Goal: Transaction & Acquisition: Purchase product/service

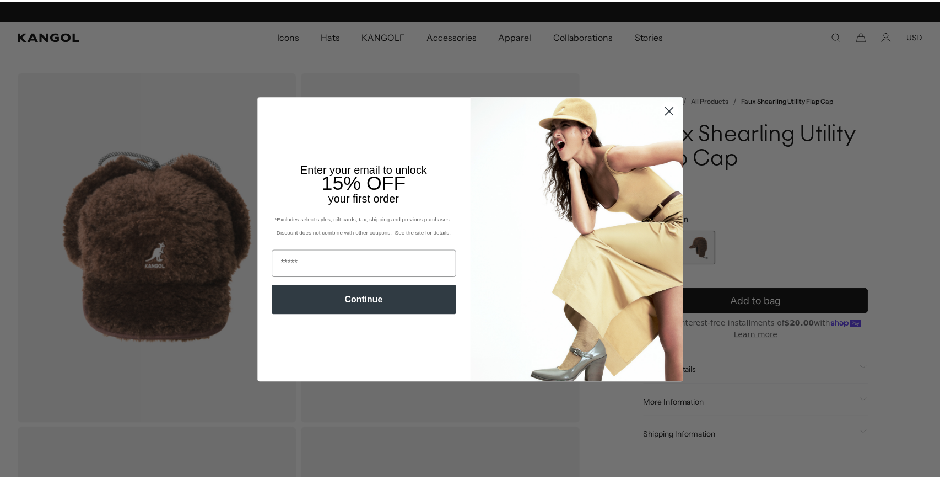
scroll to position [0, 227]
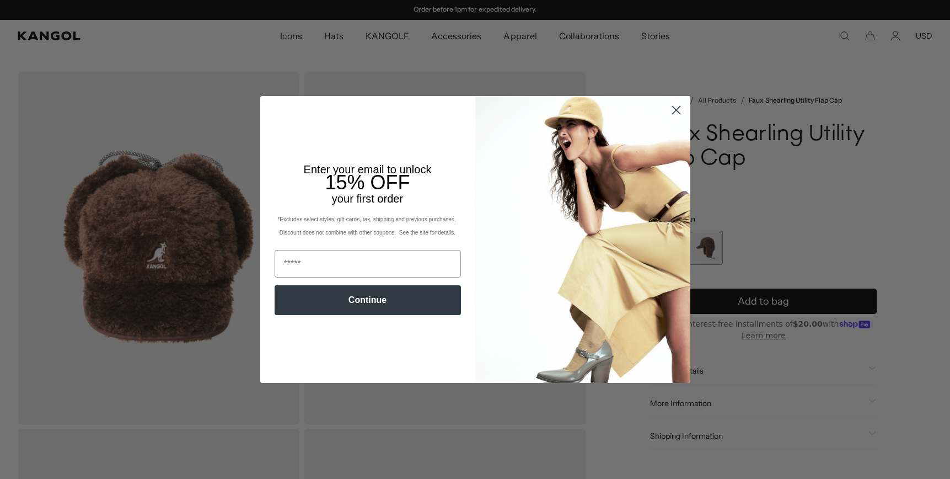
click at [675, 112] on circle "Close dialog" at bounding box center [675, 110] width 18 height 18
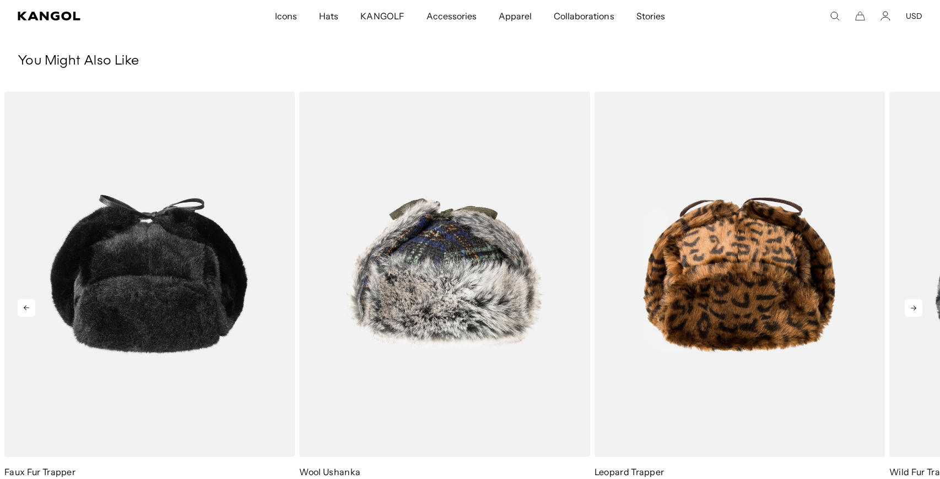
click at [917, 308] on icon at bounding box center [914, 308] width 18 height 18
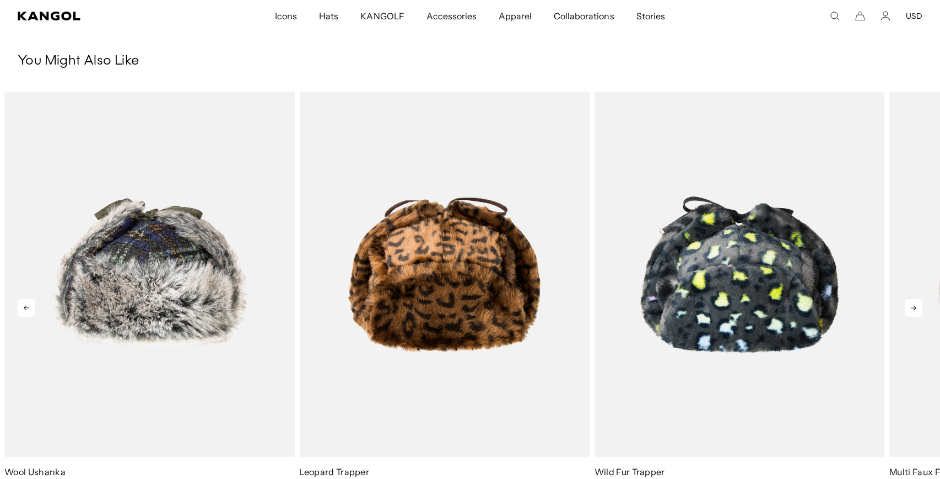
click at [914, 307] on icon at bounding box center [914, 308] width 18 height 18
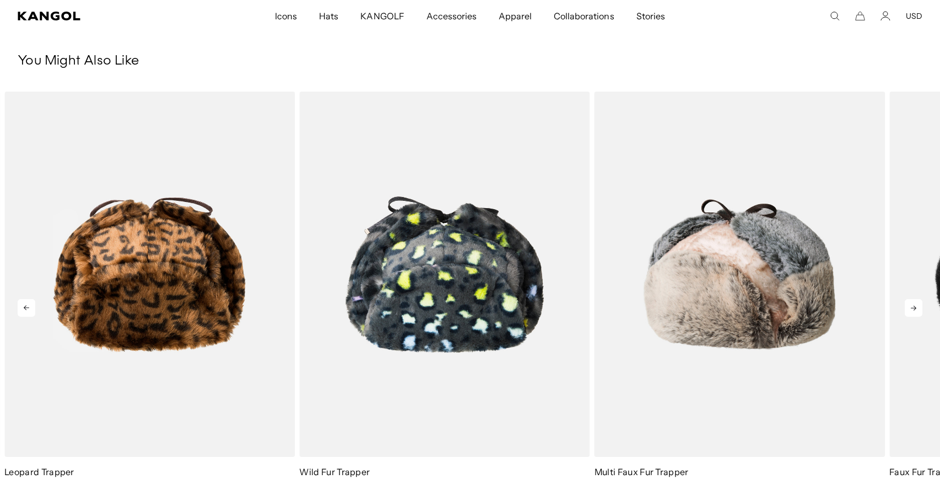
click at [914, 307] on icon at bounding box center [914, 308] width 18 height 18
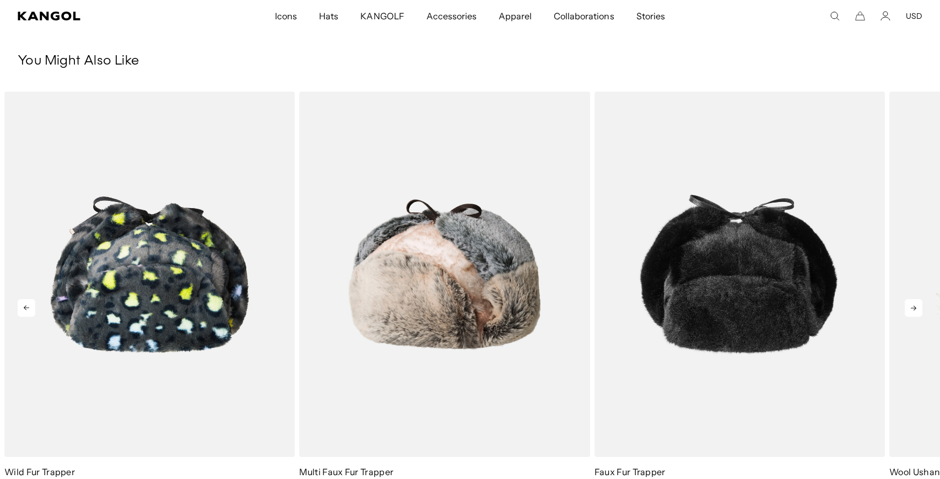
scroll to position [0, 0]
click at [914, 307] on icon at bounding box center [914, 308] width 18 height 18
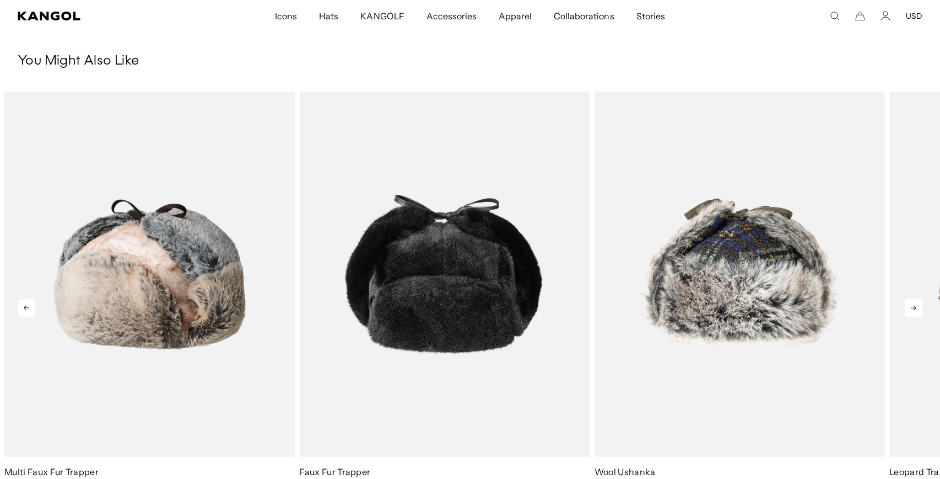
click at [914, 307] on icon at bounding box center [914, 308] width 18 height 18
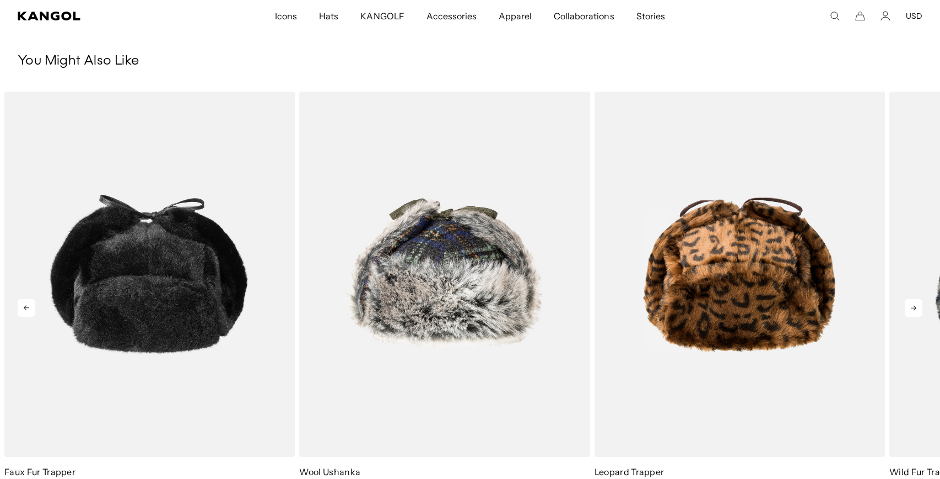
click at [914, 307] on icon at bounding box center [914, 308] width 18 height 18
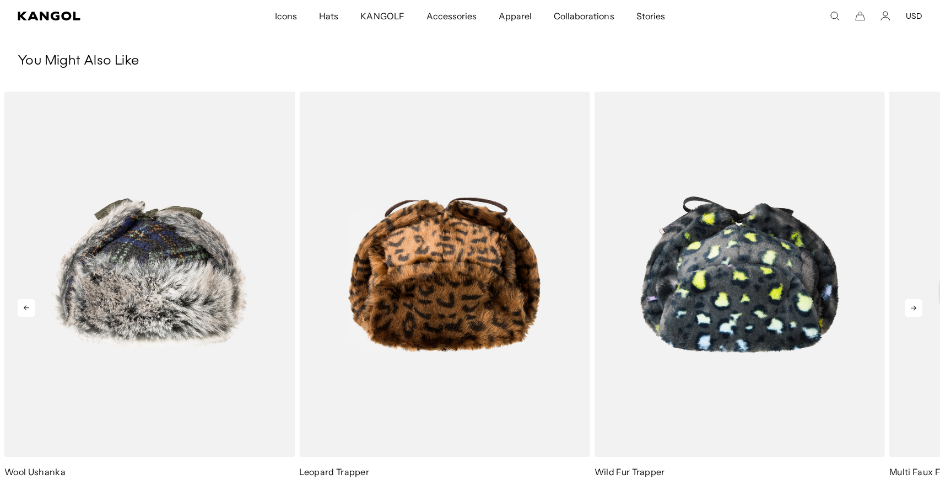
scroll to position [0, 227]
click at [914, 307] on icon at bounding box center [914, 308] width 18 height 18
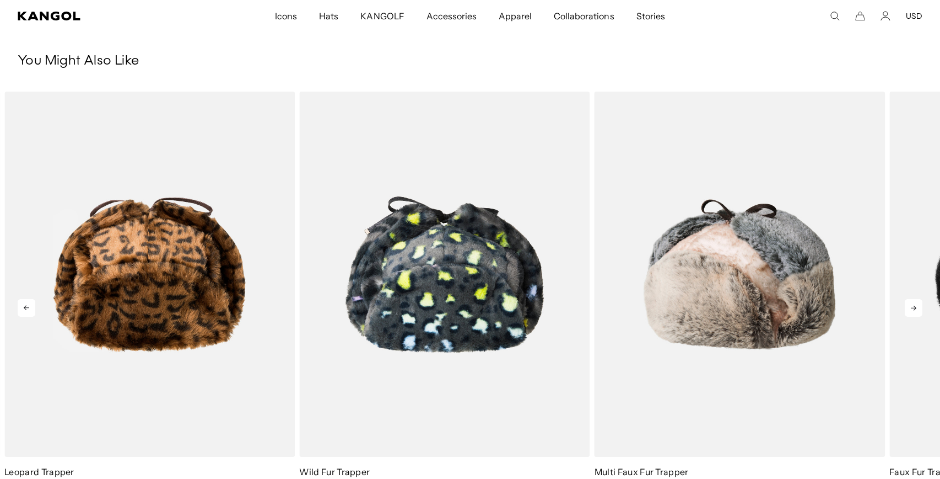
click at [914, 307] on icon at bounding box center [914, 308] width 18 height 18
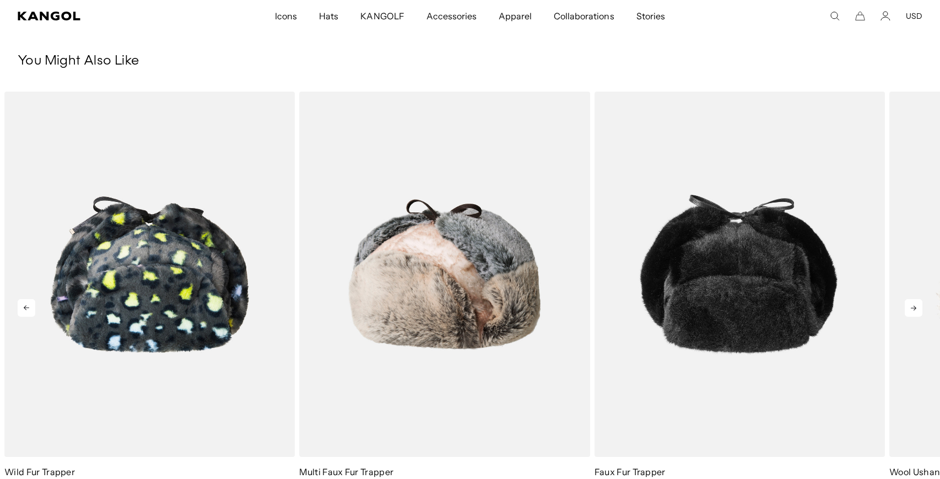
click at [914, 307] on icon at bounding box center [914, 308] width 18 height 18
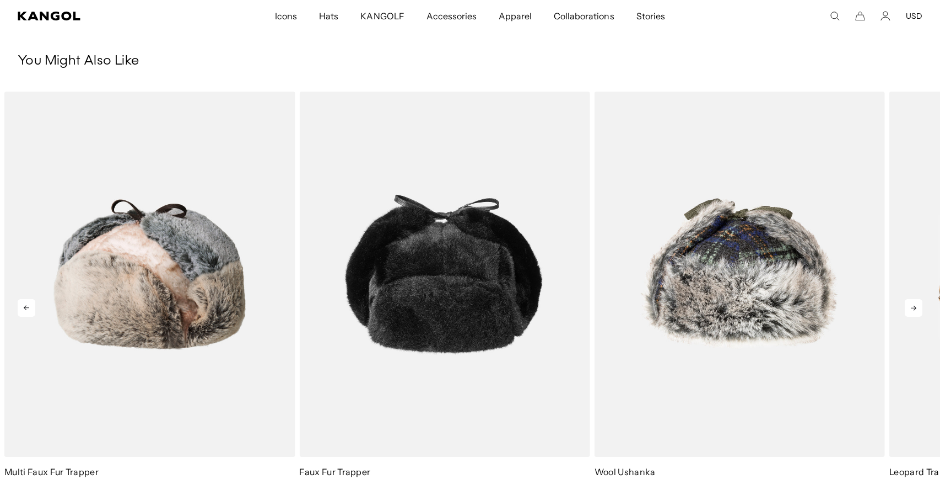
scroll to position [0, 0]
click at [914, 307] on icon at bounding box center [914, 308] width 18 height 18
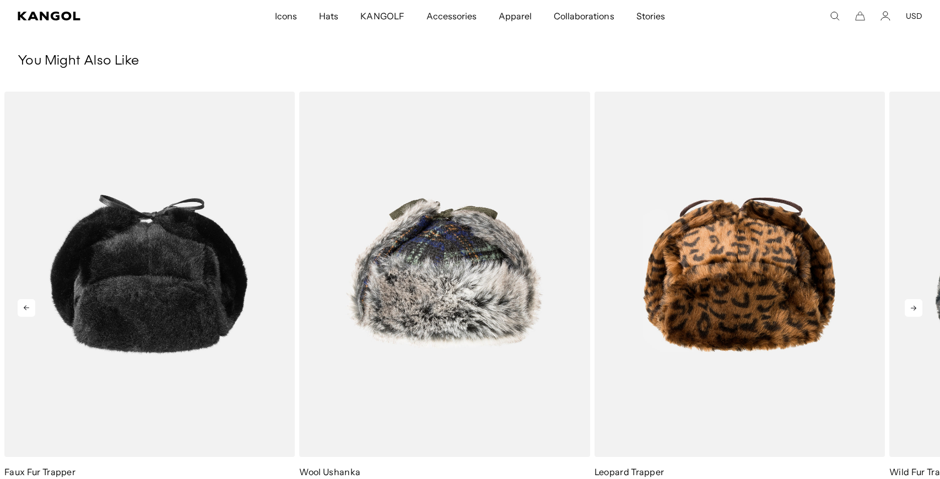
click at [914, 307] on icon at bounding box center [914, 308] width 18 height 18
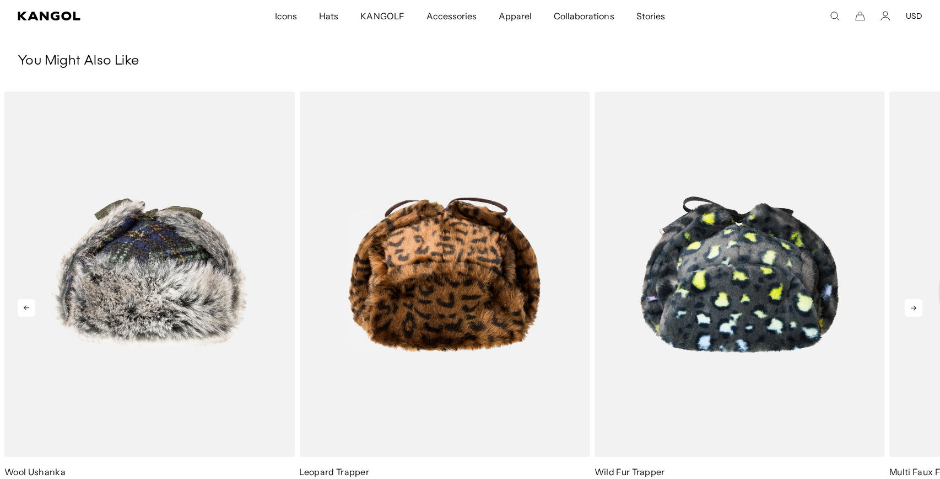
click at [914, 307] on icon at bounding box center [914, 308] width 18 height 18
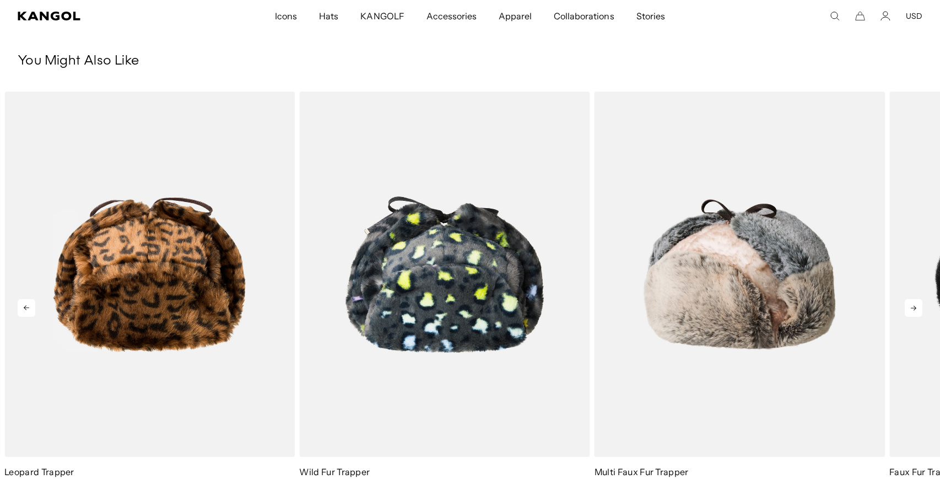
click at [914, 307] on icon at bounding box center [914, 308] width 18 height 18
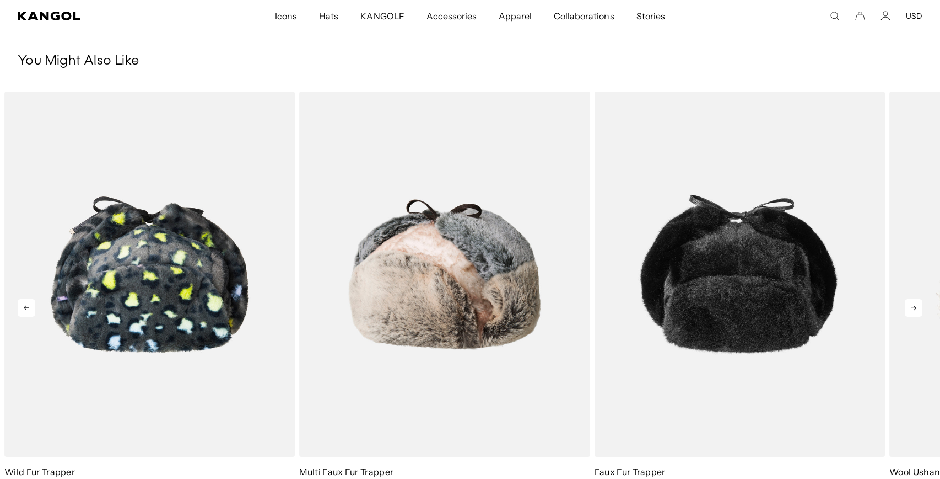
click at [914, 307] on icon at bounding box center [914, 308] width 18 height 18
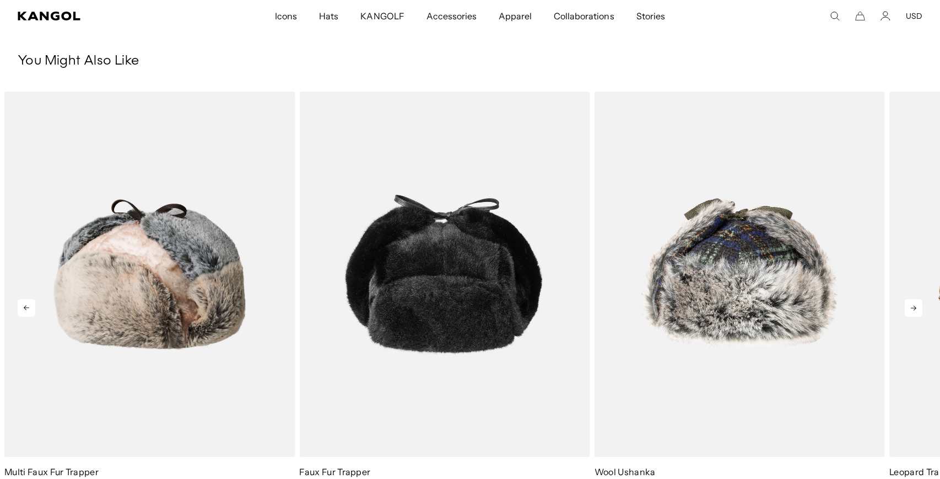
scroll to position [0, 227]
click at [914, 307] on icon at bounding box center [914, 308] width 18 height 18
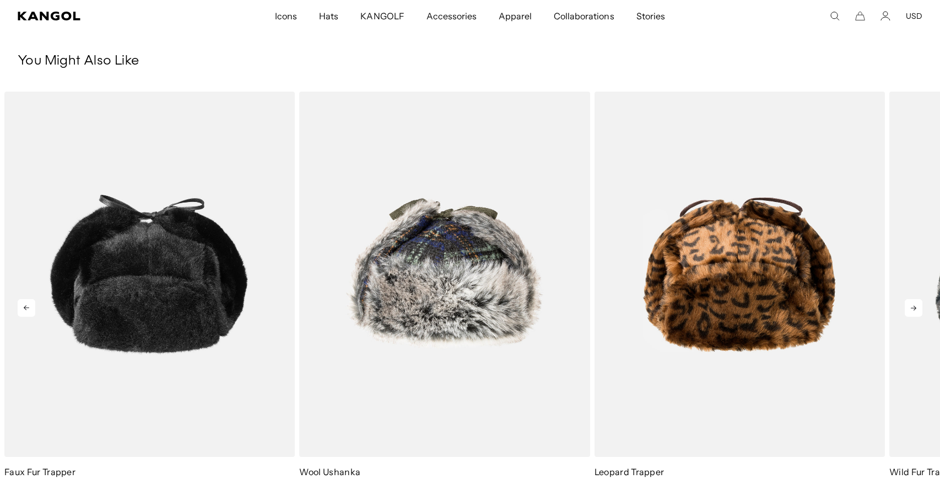
click at [914, 307] on icon at bounding box center [914, 308] width 18 height 18
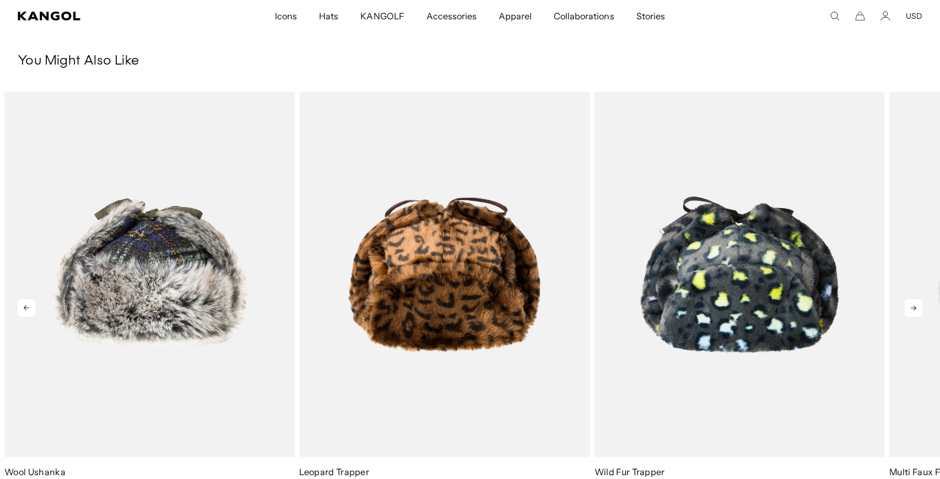
click at [914, 307] on icon at bounding box center [914, 308] width 18 height 18
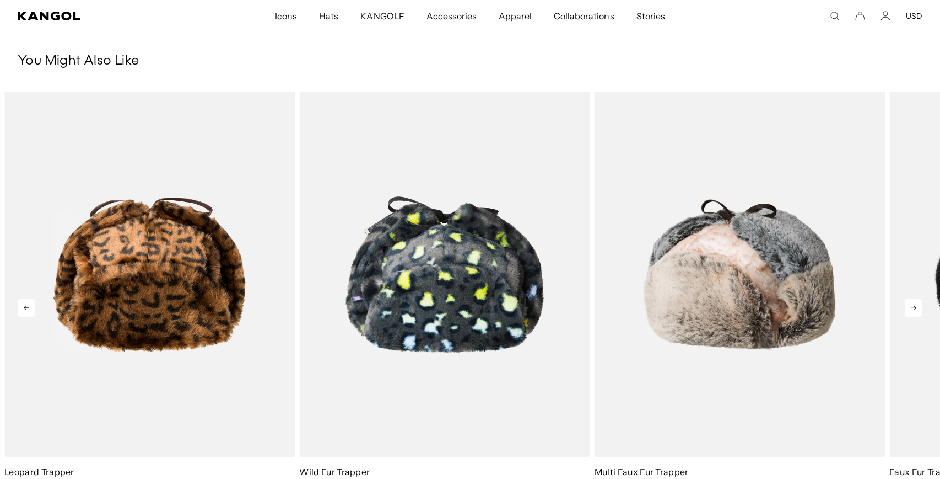
click at [914, 307] on icon at bounding box center [914, 308] width 18 height 18
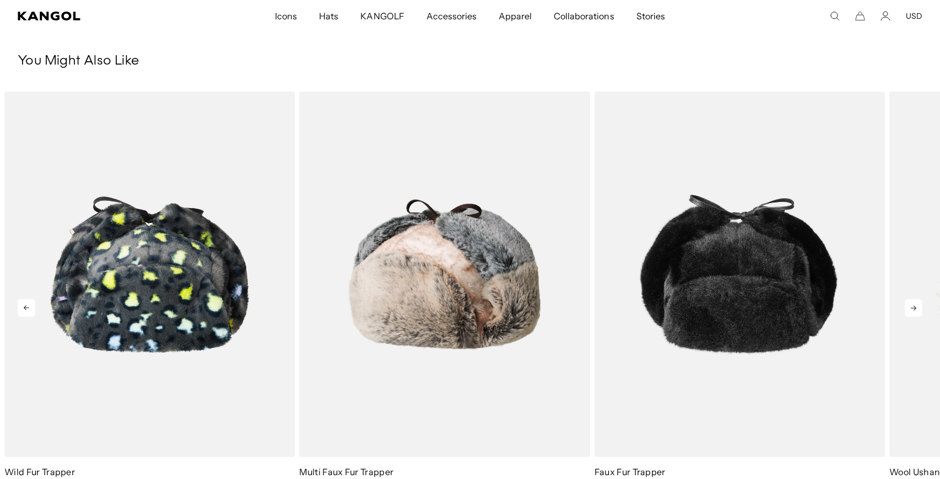
click at [914, 307] on icon at bounding box center [914, 308] width 18 height 18
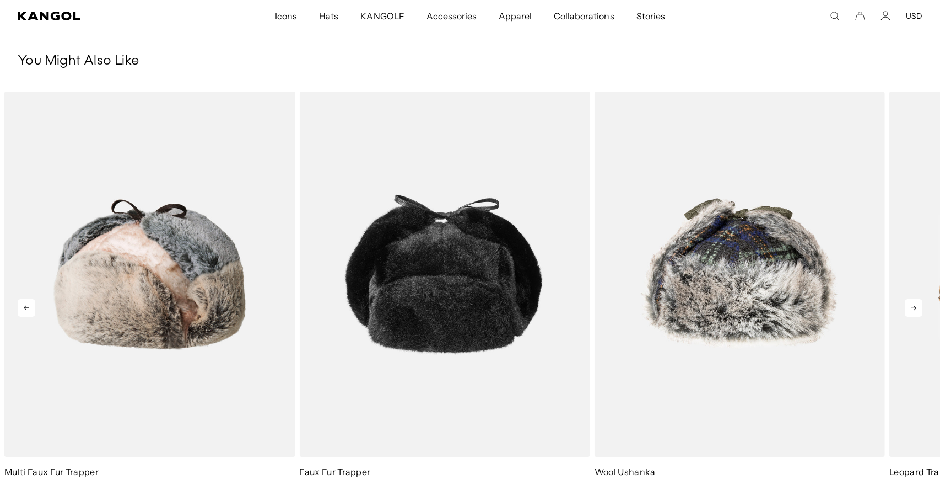
click at [914, 307] on icon at bounding box center [914, 308] width 18 height 18
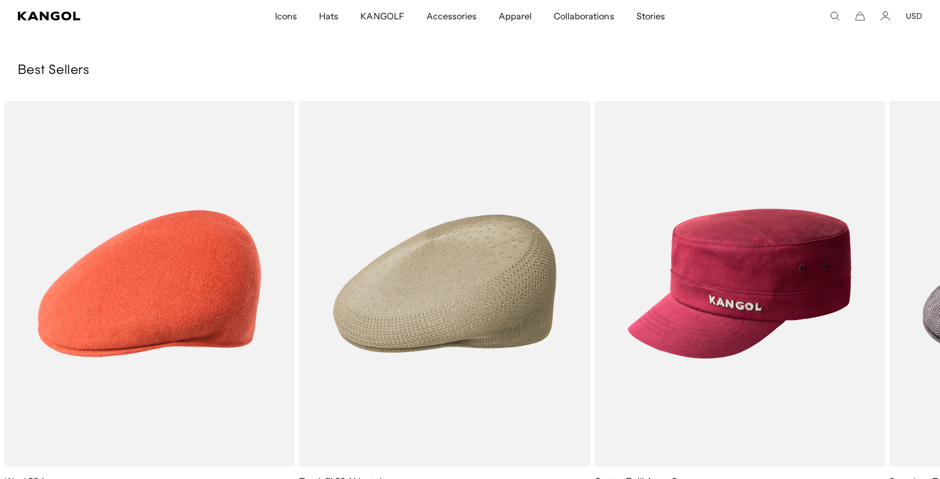
scroll to position [1709, 0]
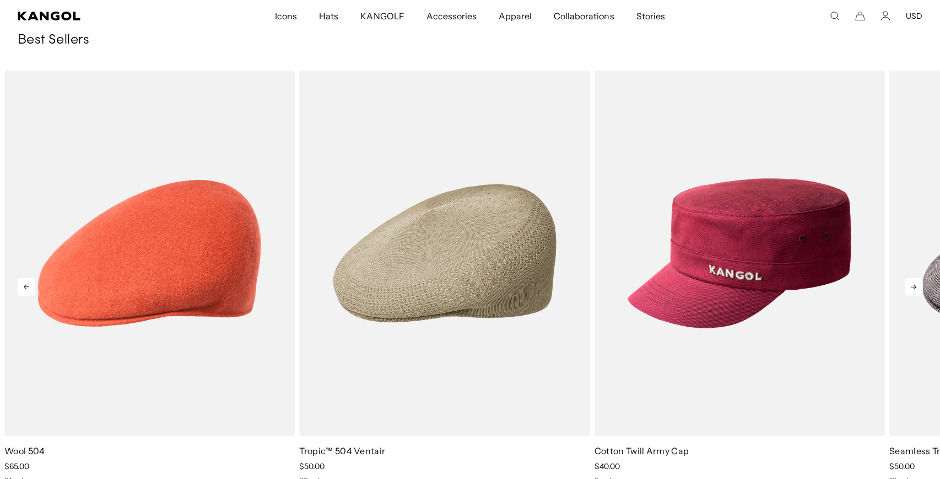
click at [919, 286] on icon at bounding box center [914, 287] width 18 height 18
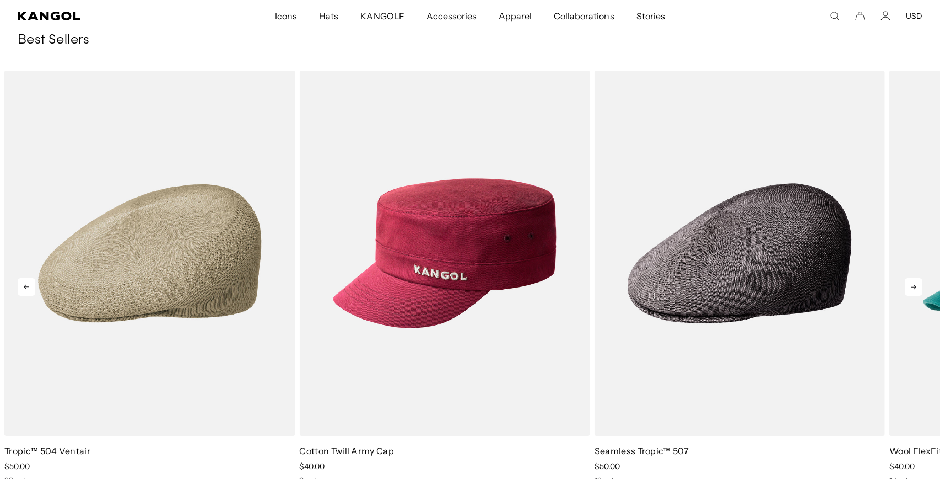
click at [919, 286] on icon at bounding box center [914, 287] width 18 height 18
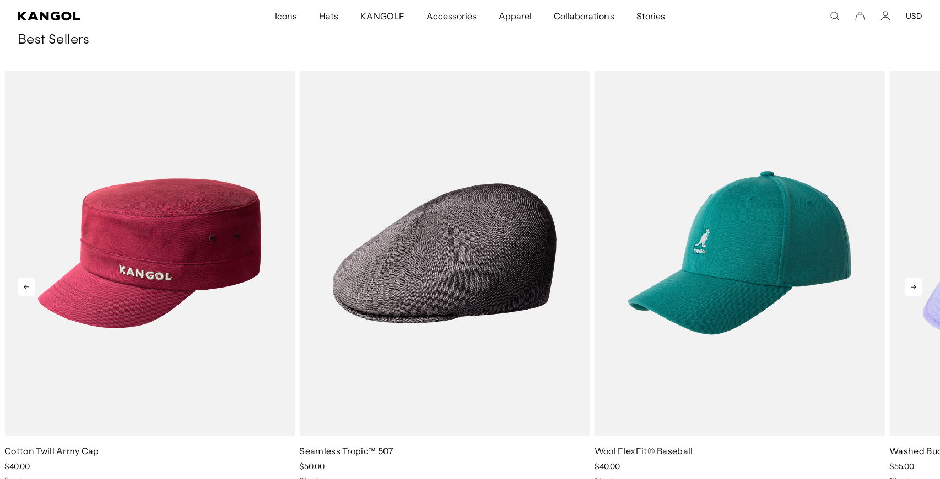
click at [919, 286] on icon at bounding box center [914, 287] width 18 height 18
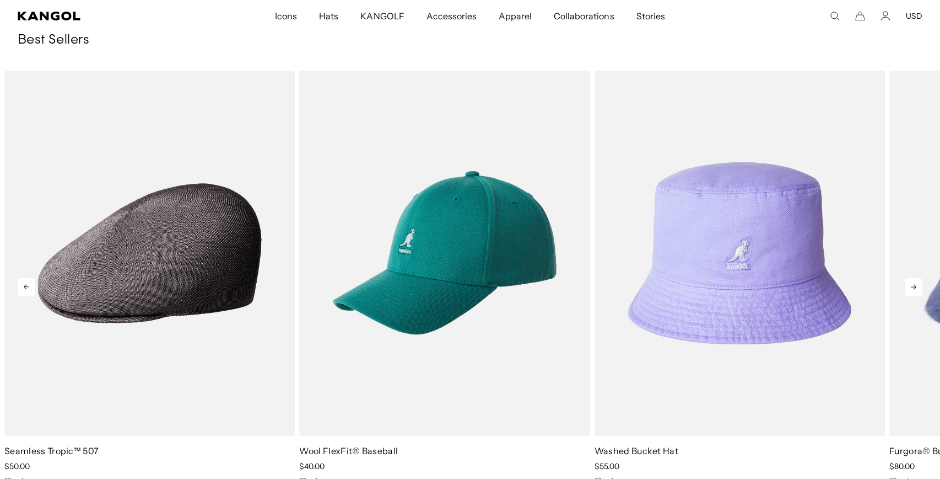
scroll to position [0, 227]
click at [916, 286] on icon at bounding box center [914, 286] width 6 height 5
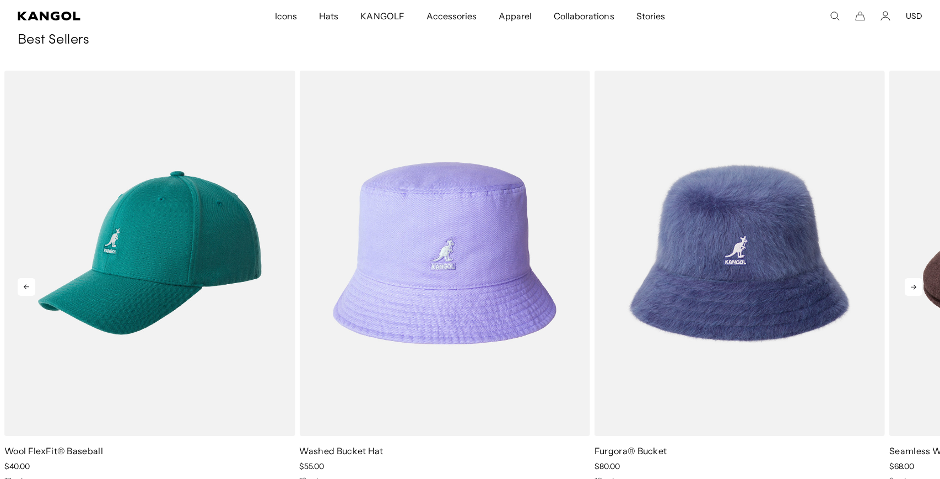
click at [916, 286] on icon at bounding box center [914, 286] width 6 height 5
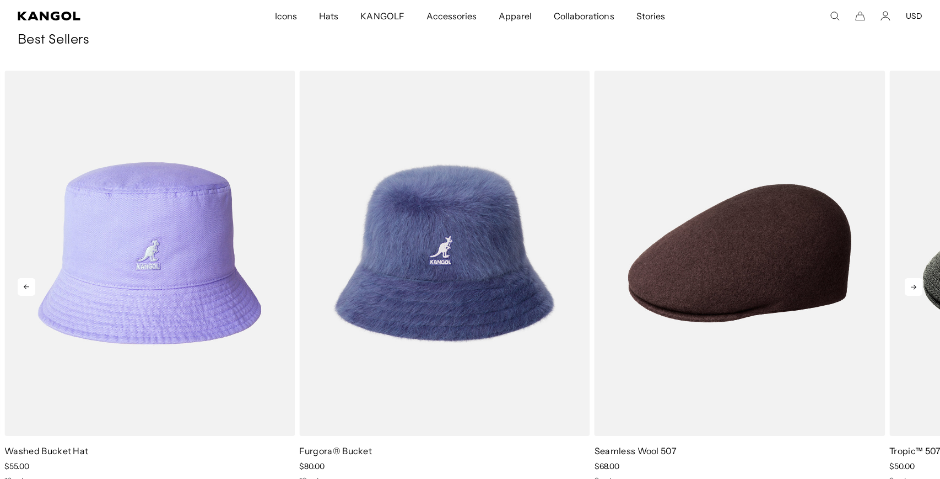
click at [916, 286] on icon at bounding box center [914, 286] width 6 height 5
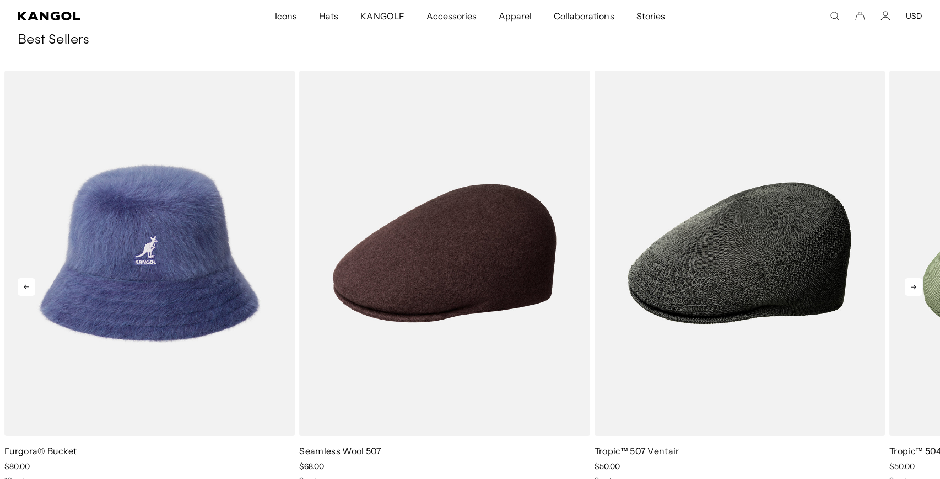
click at [916, 286] on icon at bounding box center [914, 286] width 6 height 5
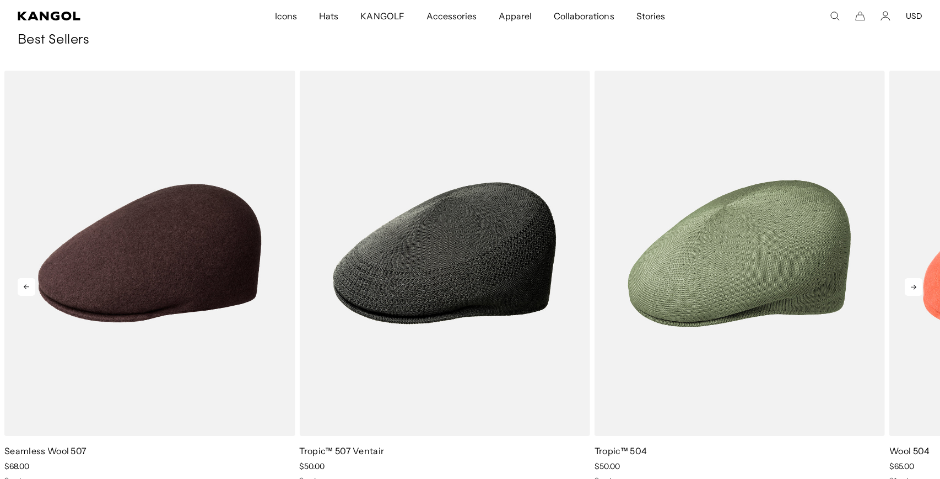
click at [916, 286] on icon at bounding box center [914, 286] width 6 height 5
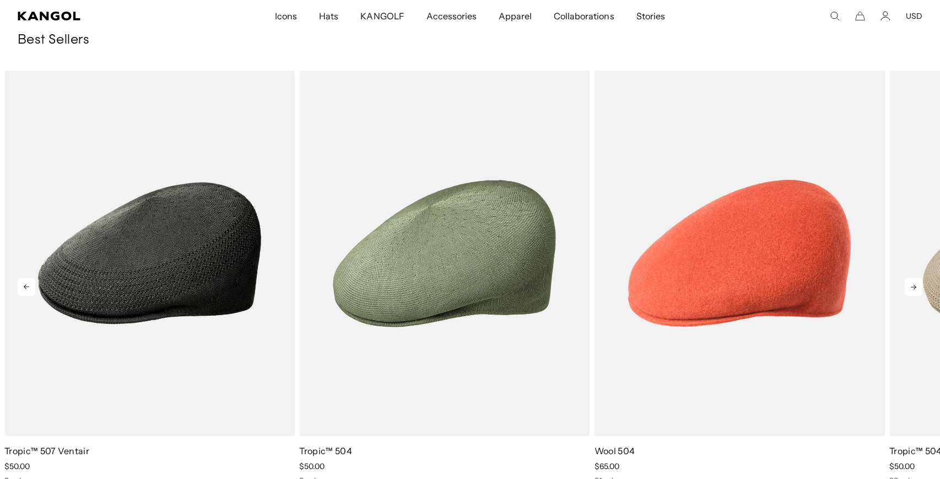
click at [916, 286] on icon at bounding box center [914, 286] width 6 height 5
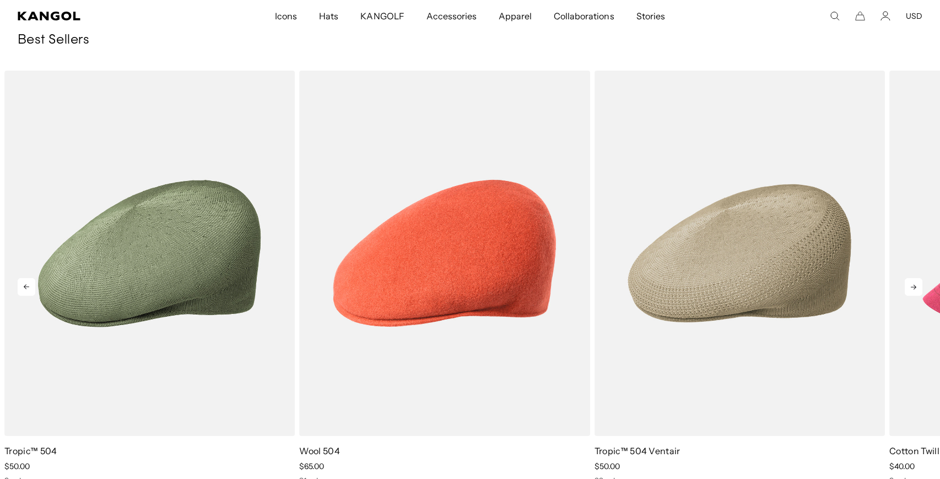
click at [916, 286] on icon at bounding box center [914, 286] width 6 height 5
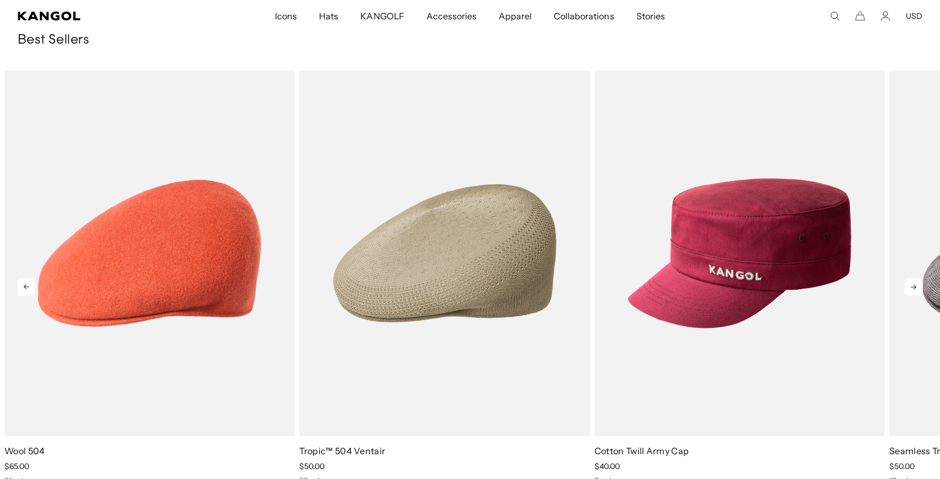
click at [916, 286] on icon at bounding box center [914, 286] width 6 height 5
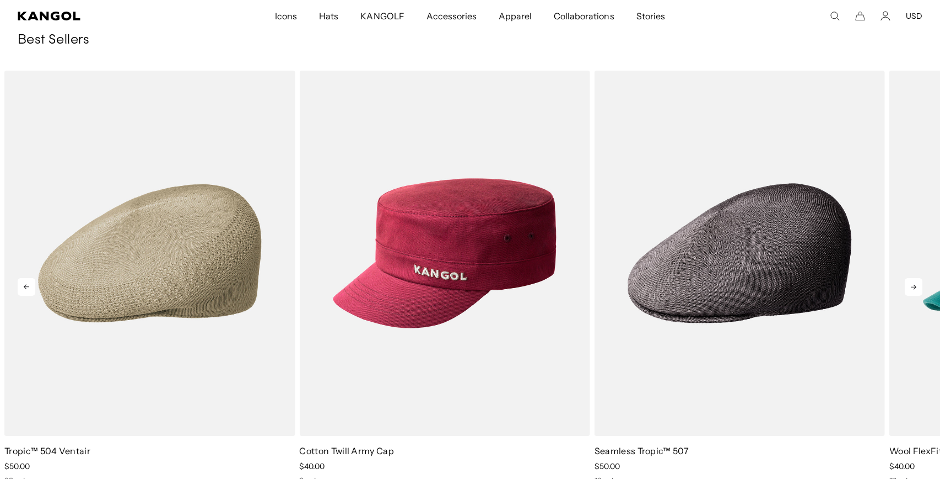
click at [916, 286] on icon at bounding box center [914, 286] width 6 height 5
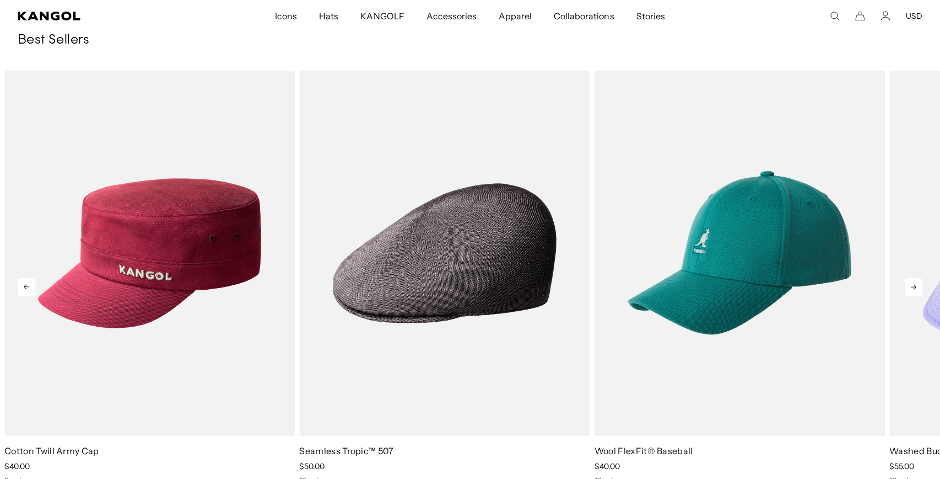
click at [916, 286] on icon at bounding box center [914, 286] width 6 height 5
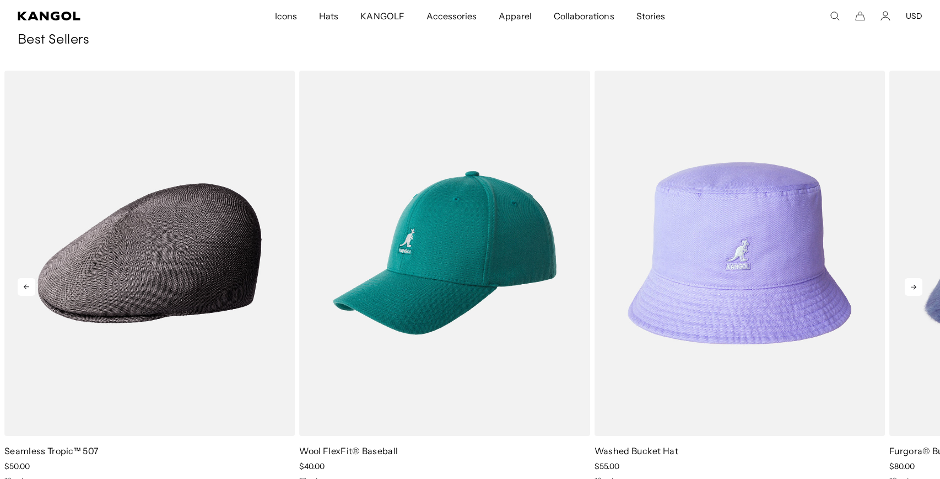
click at [916, 286] on icon at bounding box center [914, 286] width 6 height 5
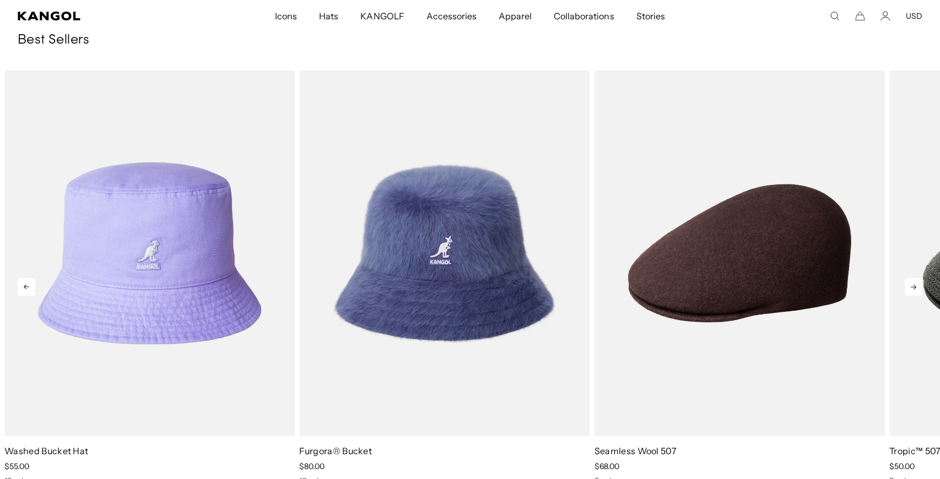
click at [916, 286] on icon at bounding box center [914, 286] width 6 height 5
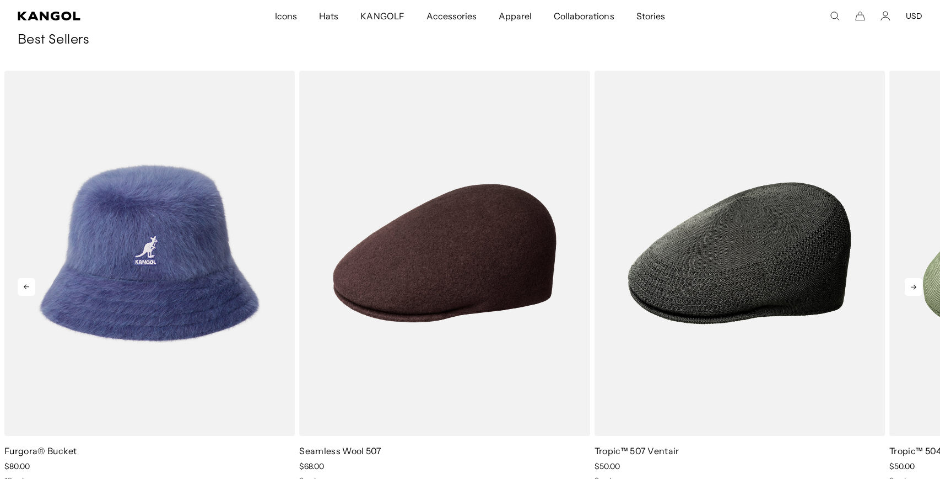
click at [916, 286] on icon at bounding box center [914, 286] width 6 height 5
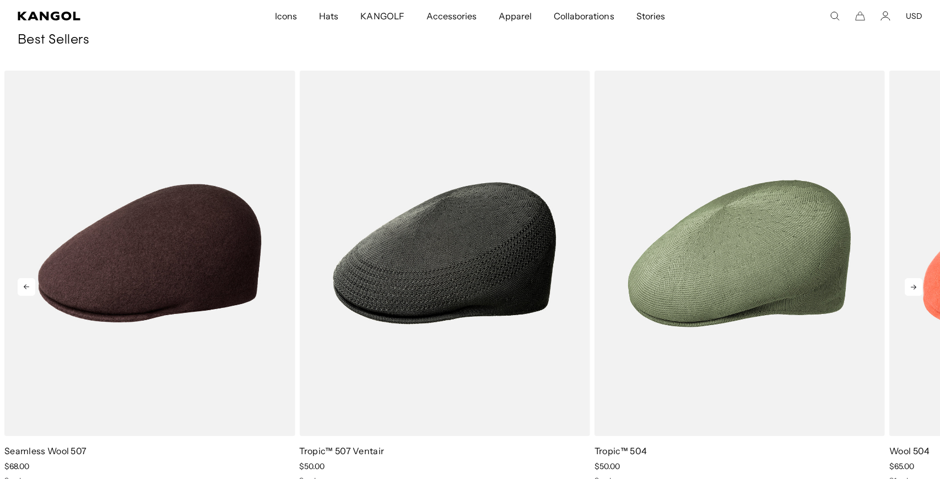
click at [916, 286] on icon at bounding box center [914, 286] width 6 height 5
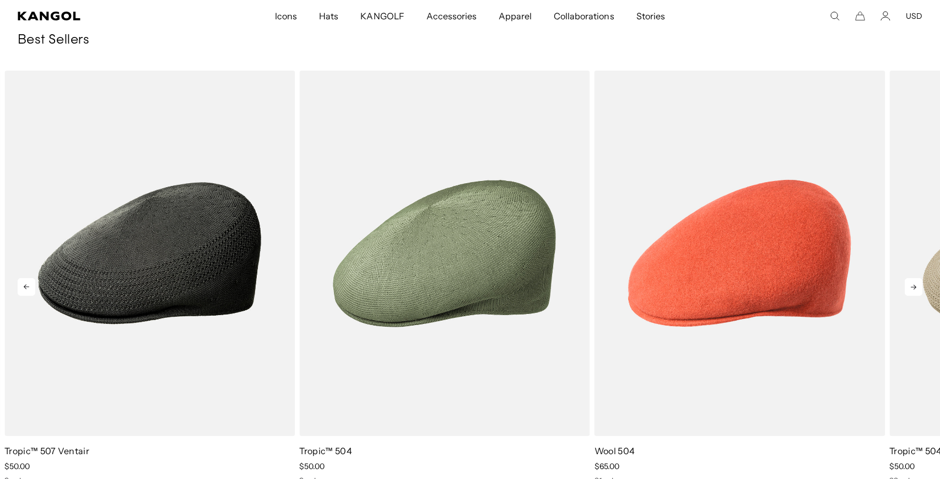
click at [916, 286] on icon at bounding box center [914, 286] width 6 height 5
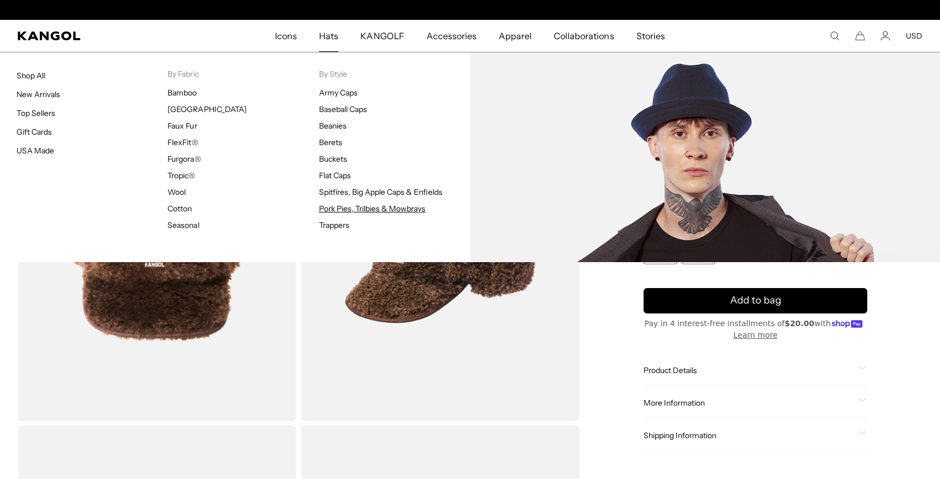
scroll to position [0, 227]
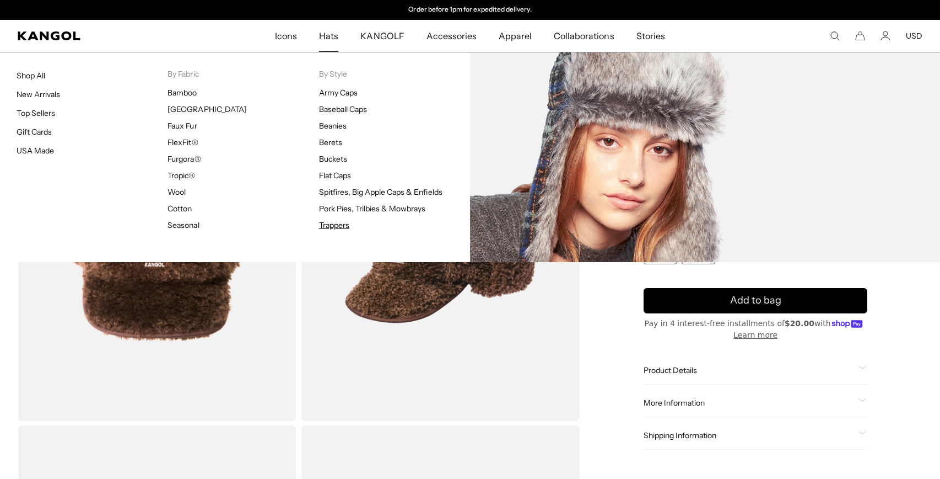
click at [335, 227] on link "Trappers" at bounding box center [334, 225] width 30 height 10
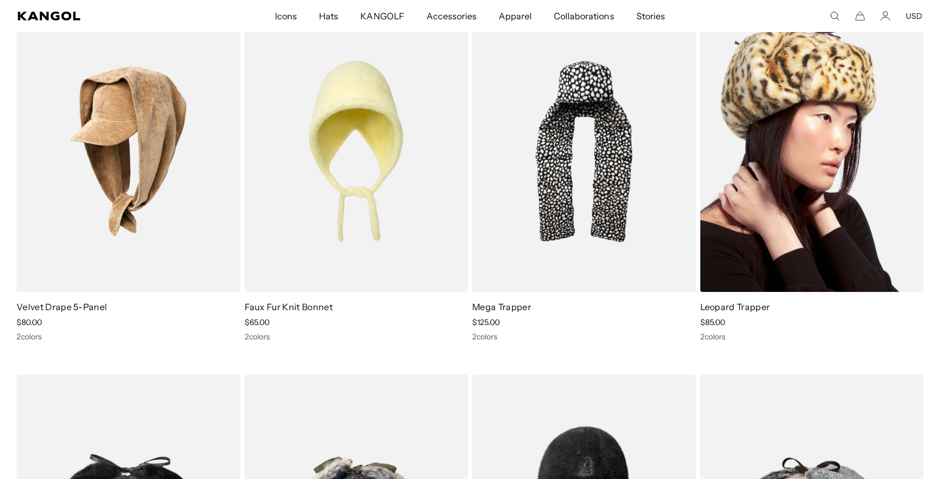
scroll to position [0, 227]
click at [814, 187] on img at bounding box center [813, 151] width 224 height 281
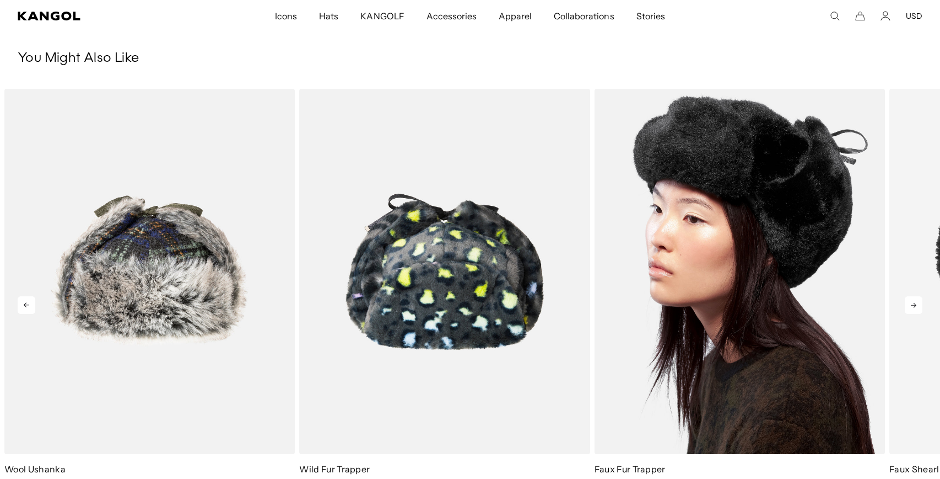
scroll to position [827, 0]
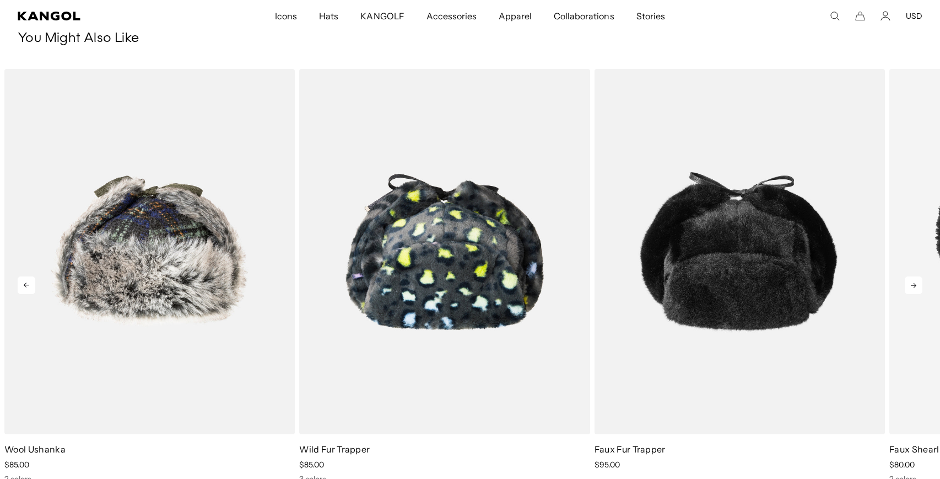
click at [915, 284] on icon at bounding box center [914, 285] width 6 height 5
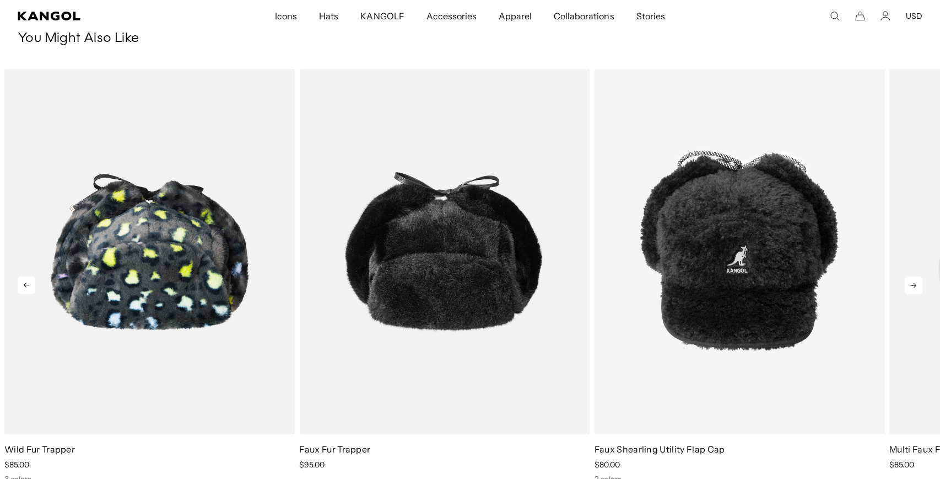
click at [915, 284] on icon at bounding box center [914, 285] width 6 height 5
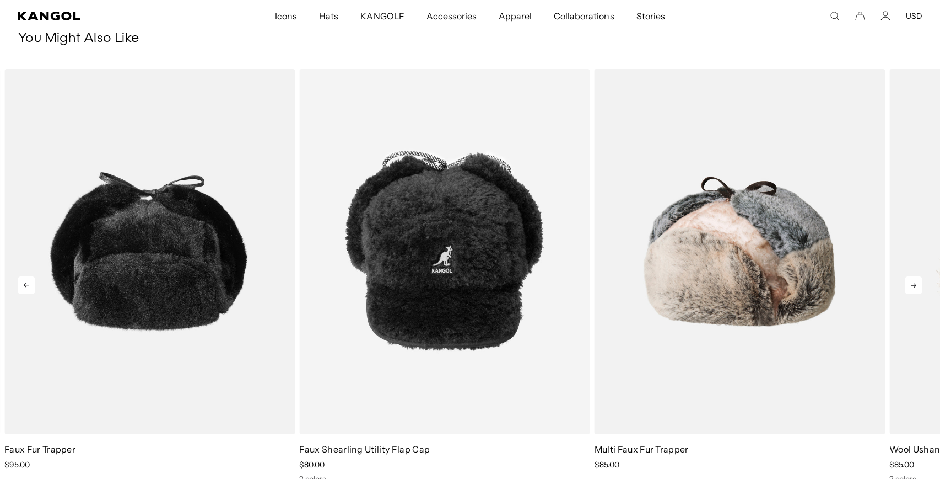
scroll to position [0, 227]
click at [915, 284] on icon at bounding box center [914, 285] width 6 height 5
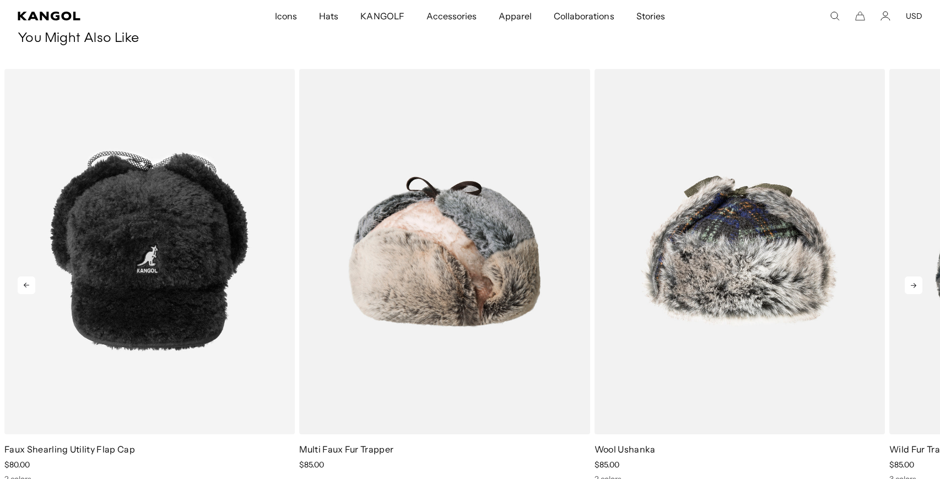
click at [915, 284] on icon at bounding box center [914, 285] width 6 height 5
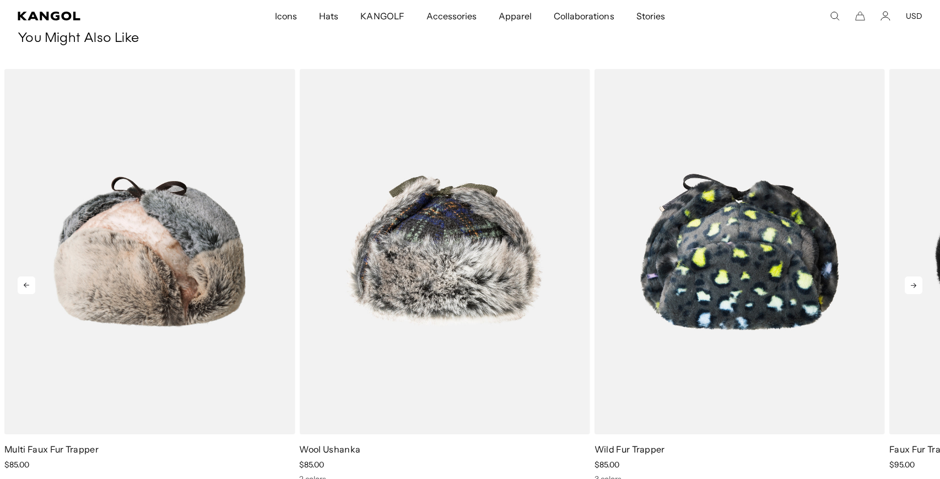
click at [913, 285] on icon at bounding box center [914, 285] width 6 height 5
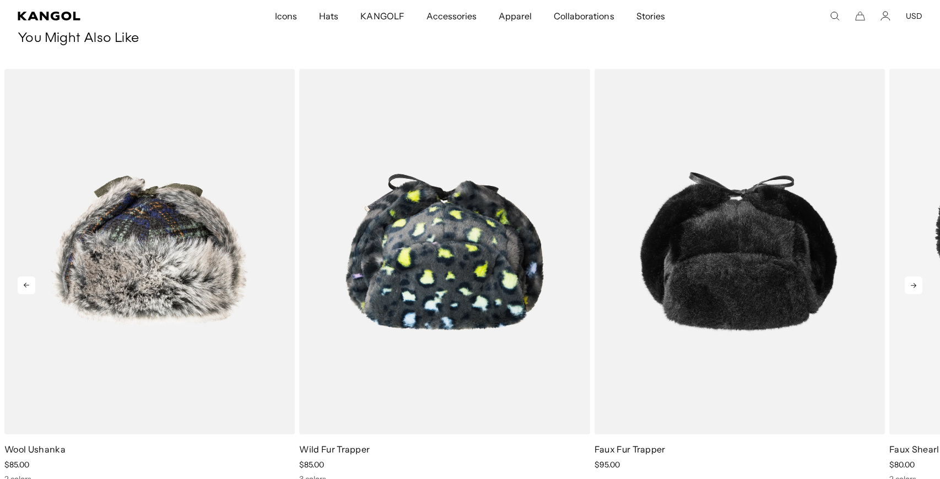
click at [913, 285] on icon at bounding box center [914, 285] width 6 height 5
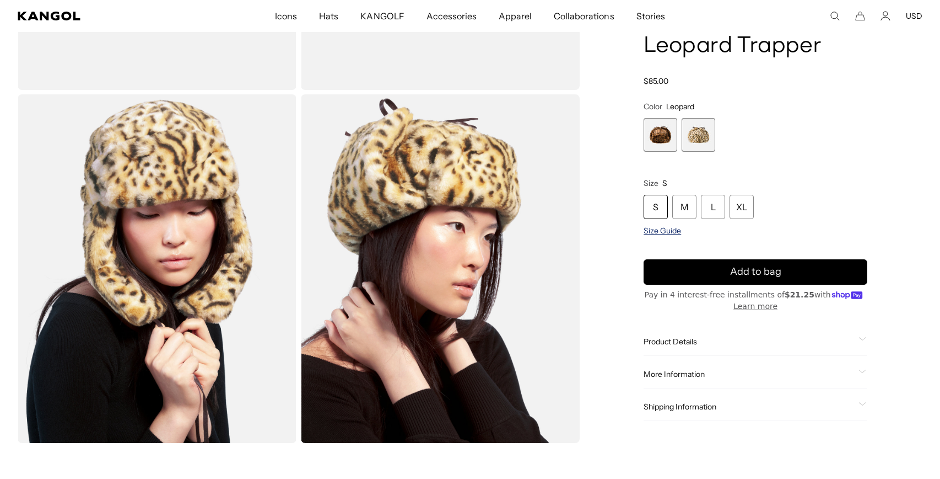
click at [666, 231] on span "Size Guide" at bounding box center [662, 230] width 37 height 10
